Goal: Find specific page/section: Find specific page/section

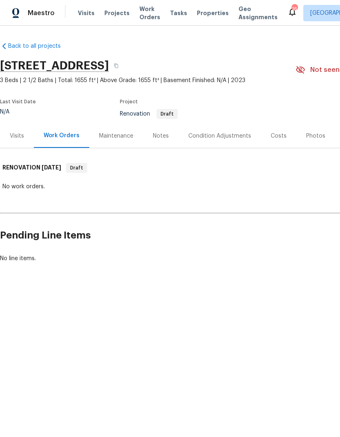
click at [278, 137] on div "Costs" at bounding box center [279, 136] width 16 height 8
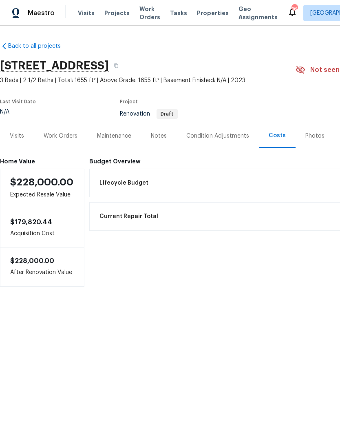
click at [28, 47] on link "Back to all projects" at bounding box center [39, 46] width 78 height 8
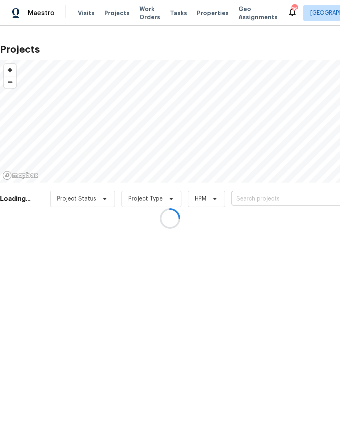
click at [201, 14] on div at bounding box center [170, 218] width 340 height 437
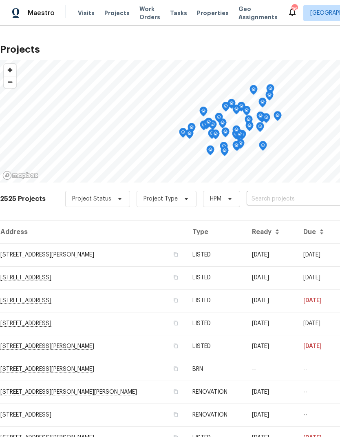
click at [206, 14] on span "Properties" at bounding box center [213, 13] width 32 height 8
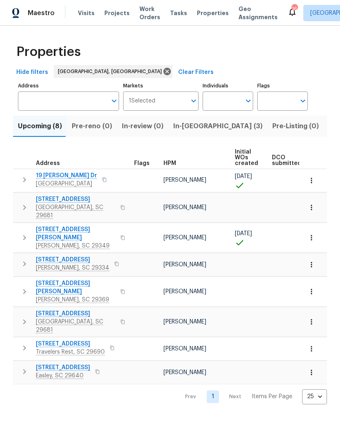
click at [81, 126] on span "Pre-reno (0)" at bounding box center [92, 125] width 40 height 11
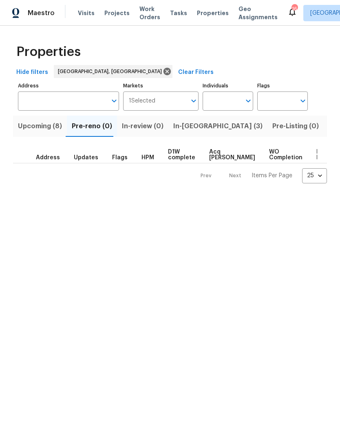
click at [189, 132] on span "In-[GEOGRAPHIC_DATA] (3)" at bounding box center [217, 125] width 89 height 11
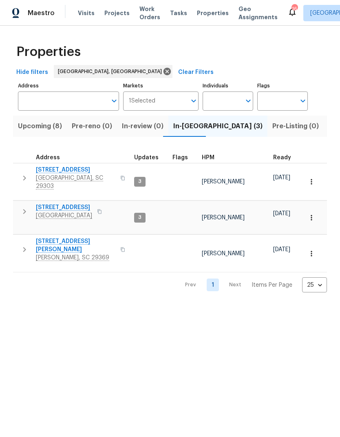
click at [32, 128] on span "Upcoming (8)" at bounding box center [40, 125] width 44 height 11
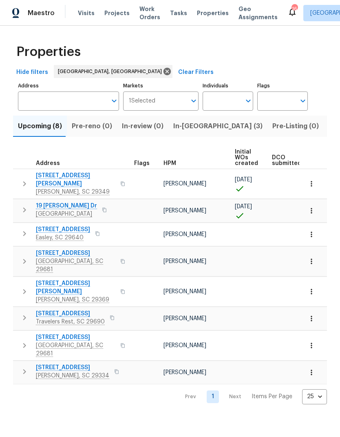
click at [48, 333] on span "[STREET_ADDRESS]" at bounding box center [76, 337] width 80 height 8
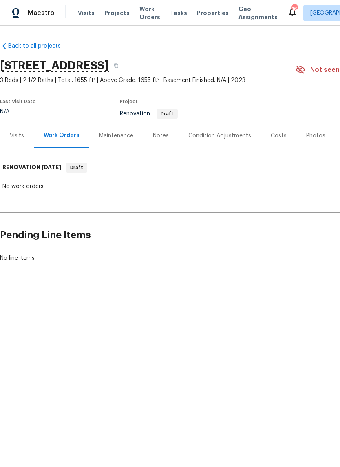
click at [163, 144] on div "Notes" at bounding box center [161, 136] width 36 height 24
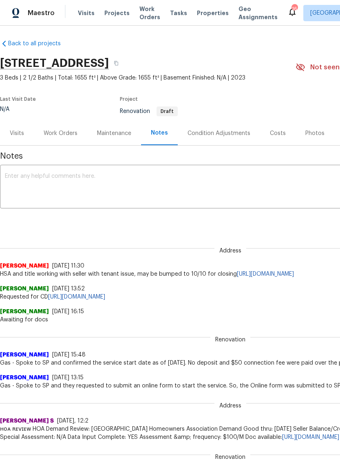
scroll to position [2, 0]
